Goal: Navigation & Orientation: Find specific page/section

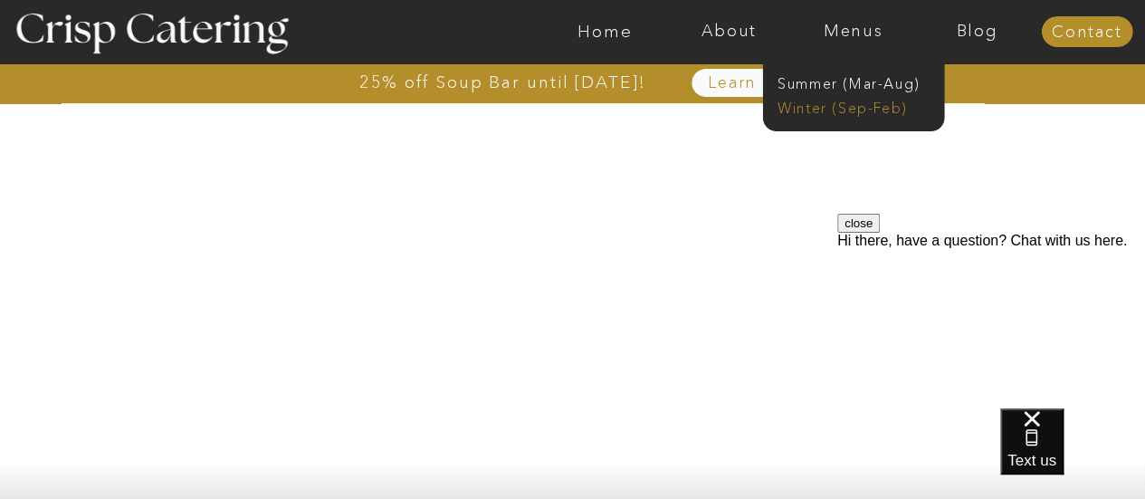
click at [856, 107] on nav "Winter (Sep-Feb)" at bounding box center [851, 106] width 148 height 17
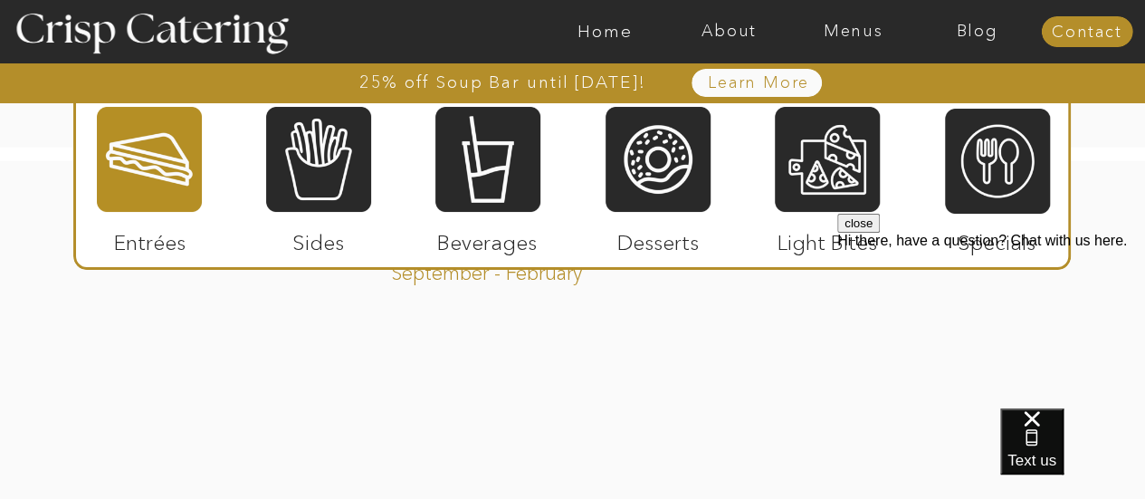
scroll to position [2262, 0]
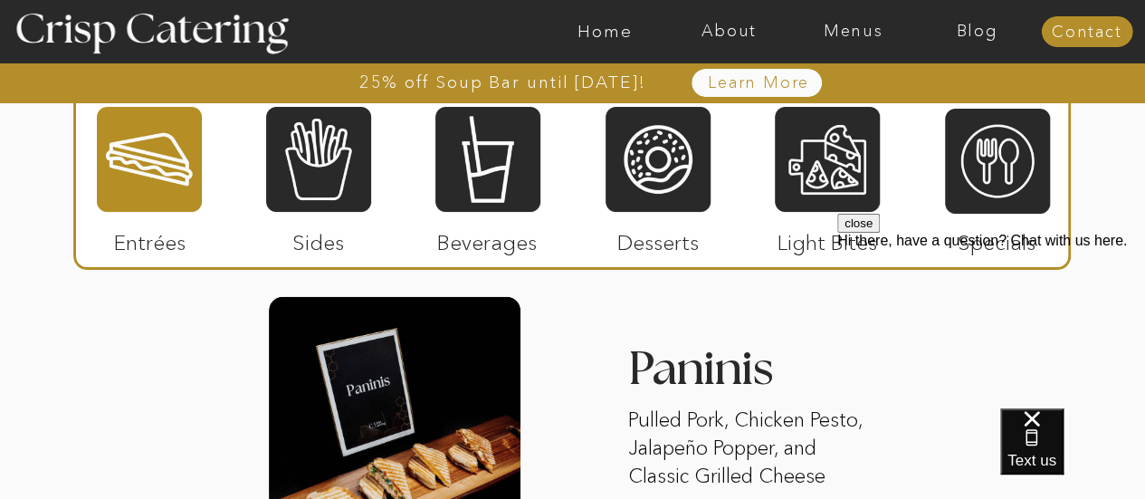
click at [661, 176] on div at bounding box center [657, 159] width 105 height 109
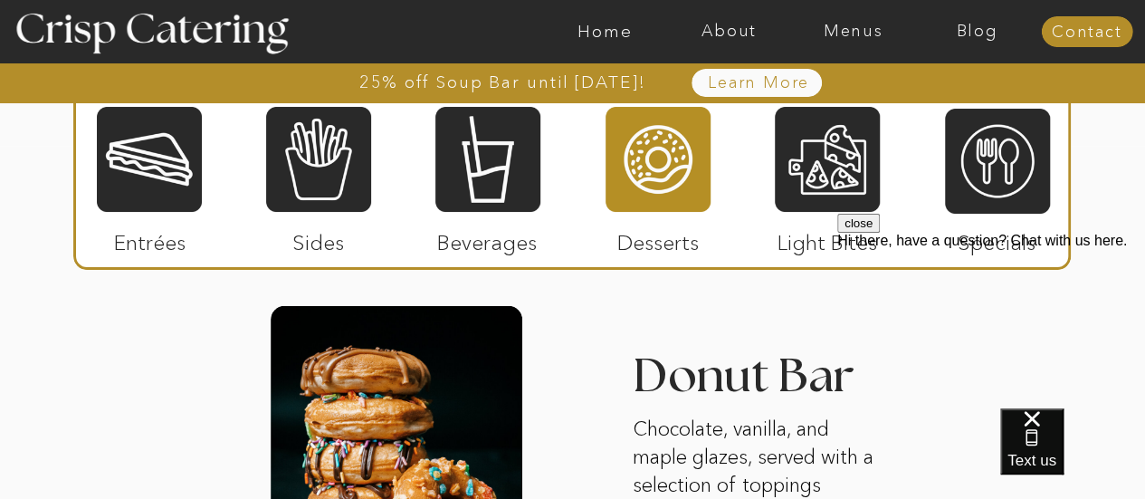
click at [879, 233] on button "close" at bounding box center [858, 223] width 43 height 19
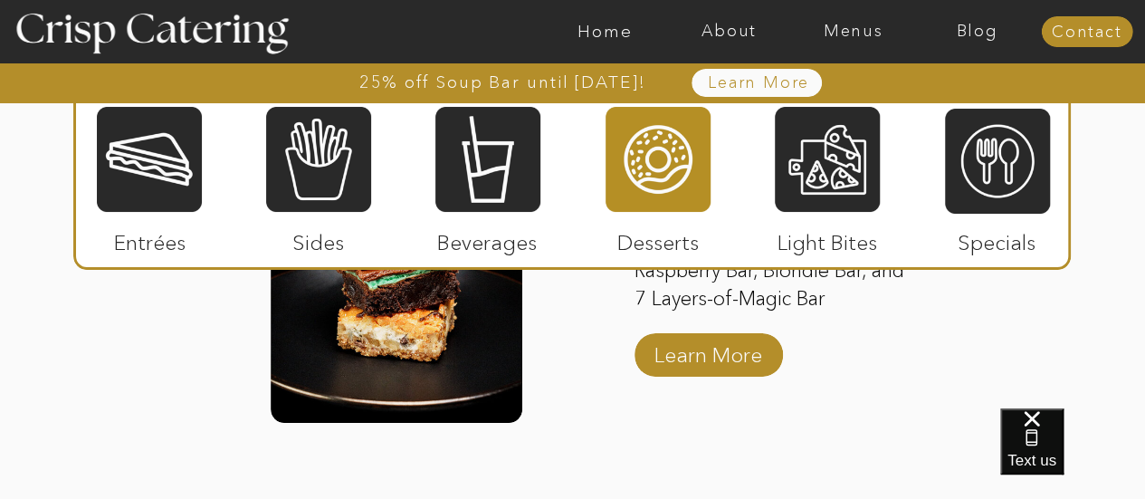
scroll to position [2805, 0]
